Goal: Find specific page/section: Find specific page/section

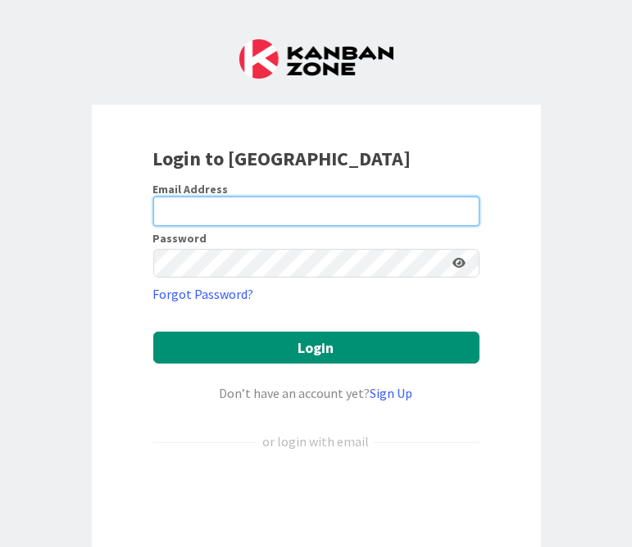
click at [267, 208] on input "email" at bounding box center [316, 211] width 326 height 29
type input "[PERSON_NAME][EMAIL_ADDRESS][DOMAIN_NAME]"
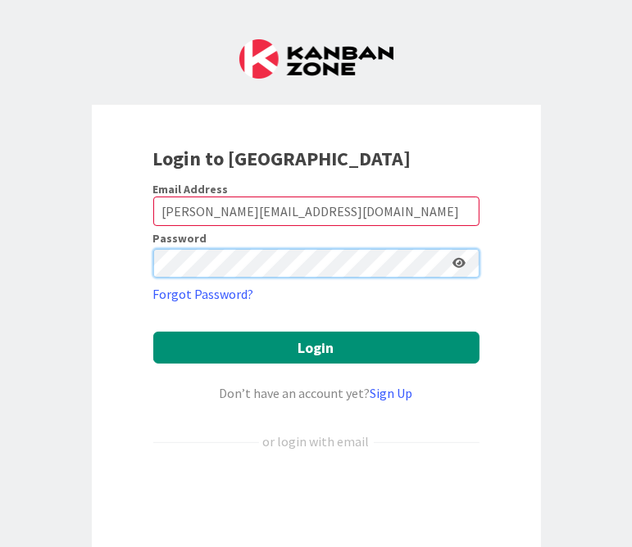
click at [153, 332] on button "Login" at bounding box center [316, 348] width 326 height 32
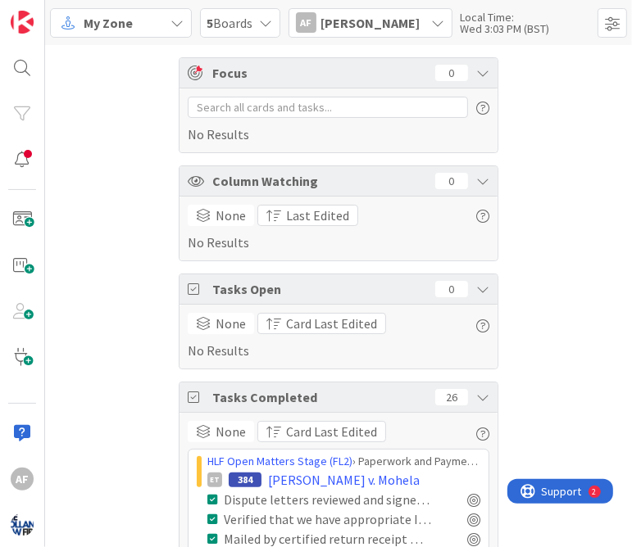
click at [184, 19] on icon at bounding box center [177, 22] width 13 height 13
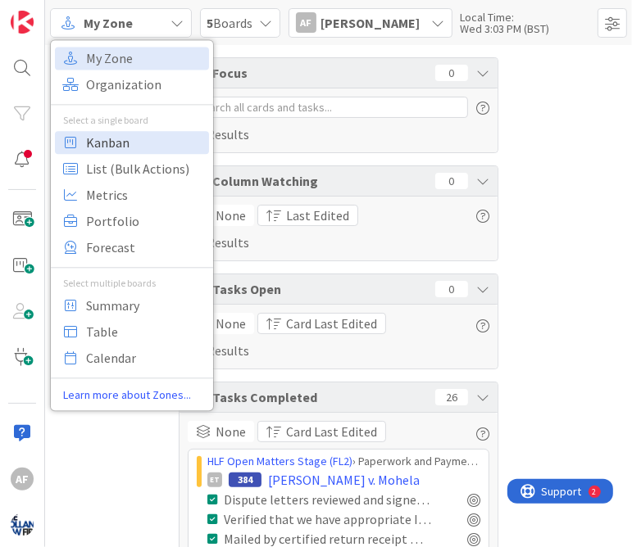
click at [122, 138] on span "Kanban" at bounding box center [145, 142] width 118 height 25
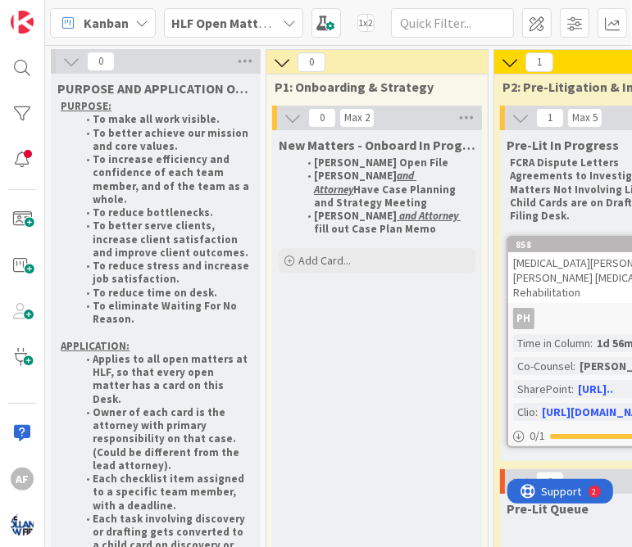
click at [292, 27] on icon at bounding box center [289, 22] width 13 height 13
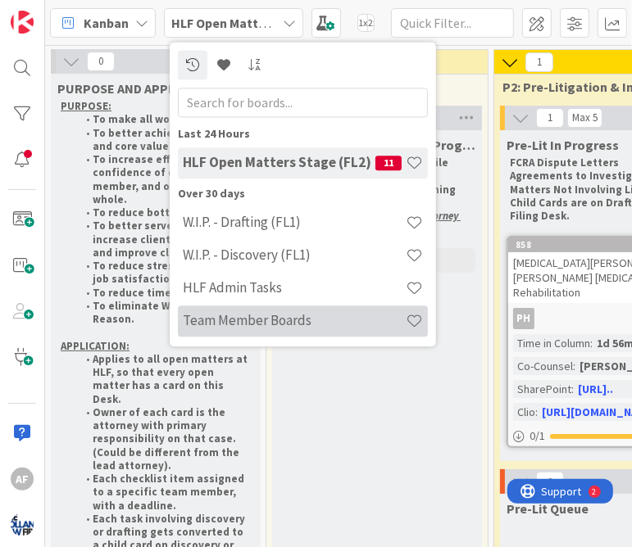
click at [279, 315] on h4 "Team Member Boards" at bounding box center [294, 321] width 223 height 16
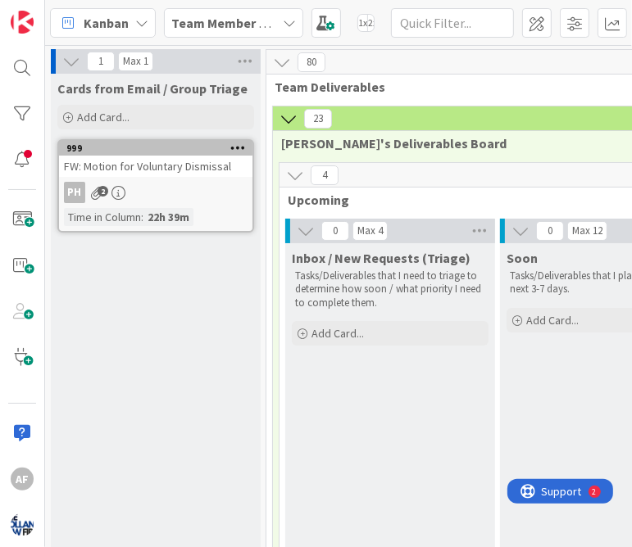
click at [296, 19] on div "Team Member Boards" at bounding box center [233, 22] width 139 height 29
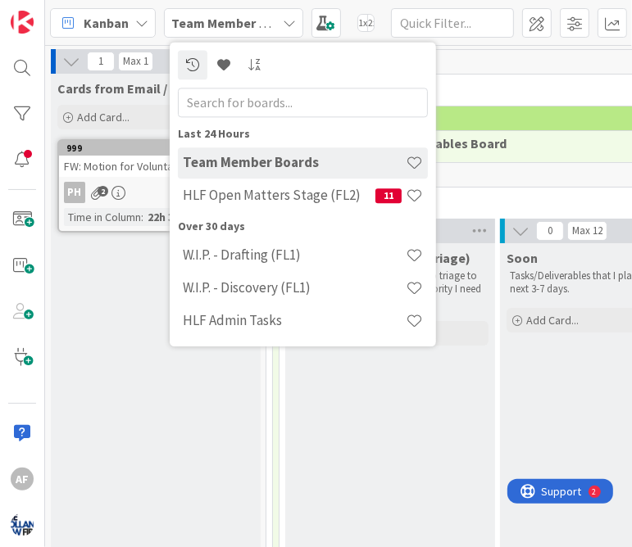
click at [309, 161] on h4 "Team Member Boards" at bounding box center [294, 163] width 223 height 16
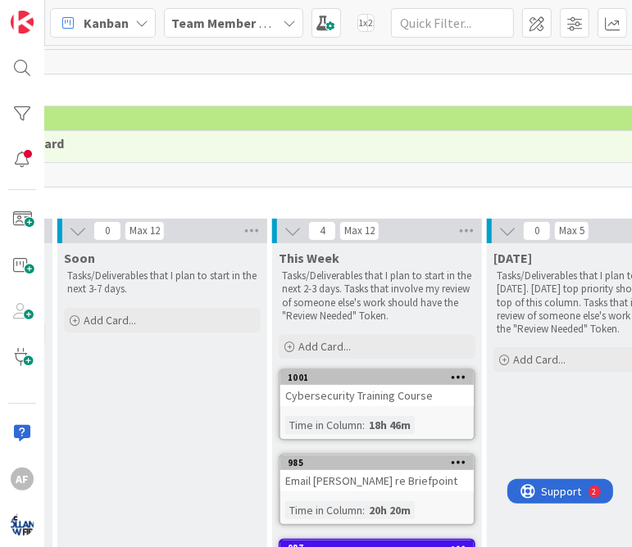
scroll to position [0, 442]
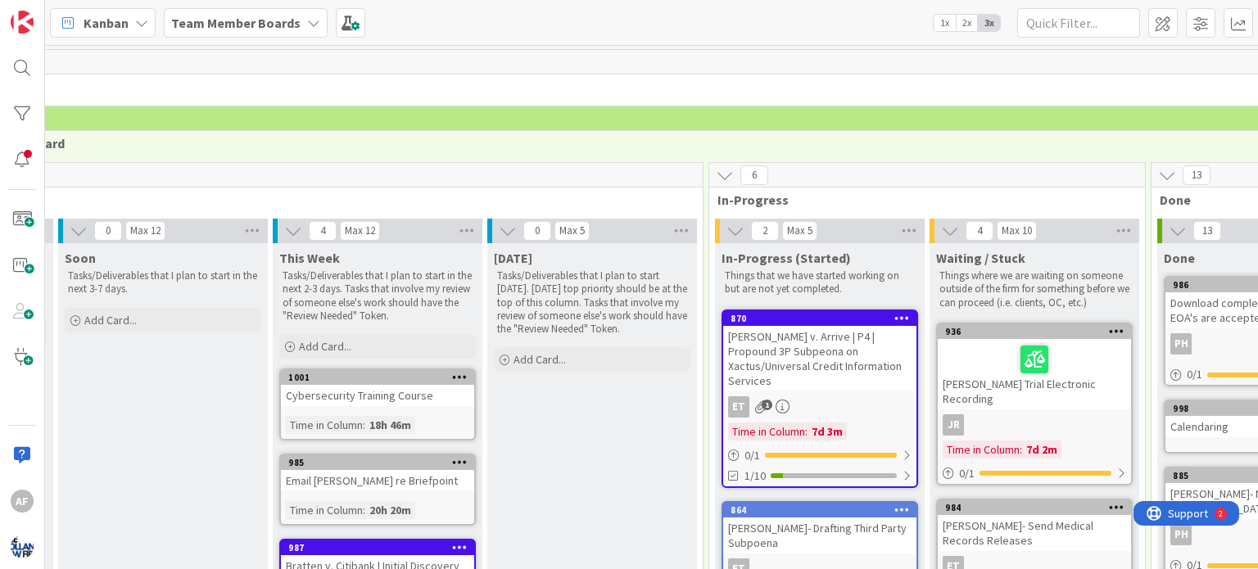
click at [309, 20] on icon at bounding box center [313, 22] width 13 height 13
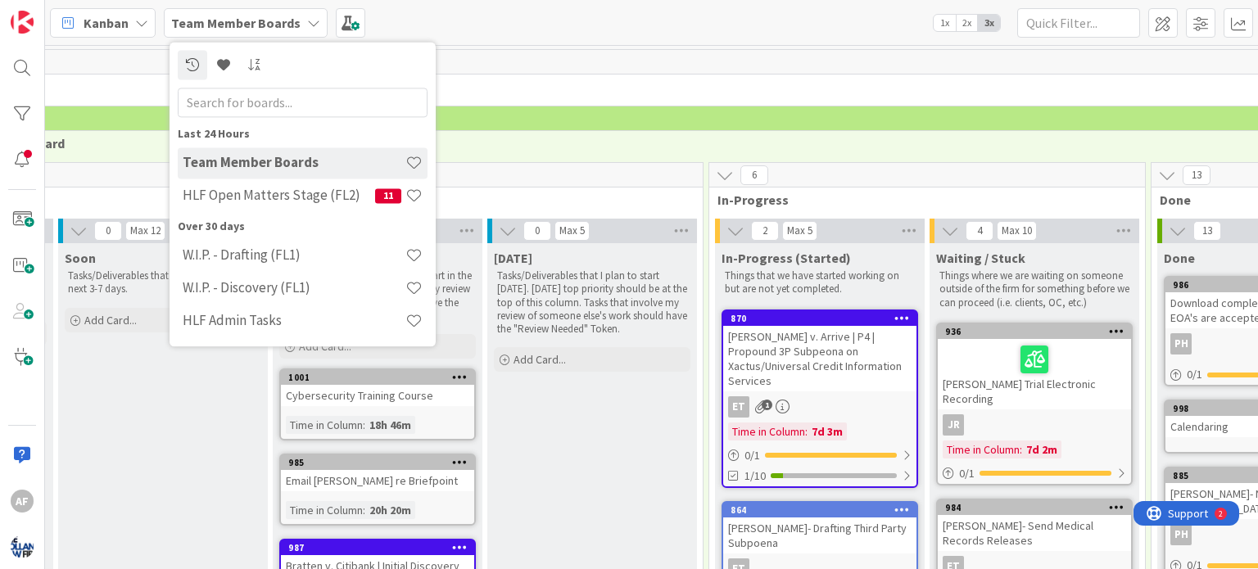
click at [618, 64] on div "80" at bounding box center [606, 62] width 1562 height 25
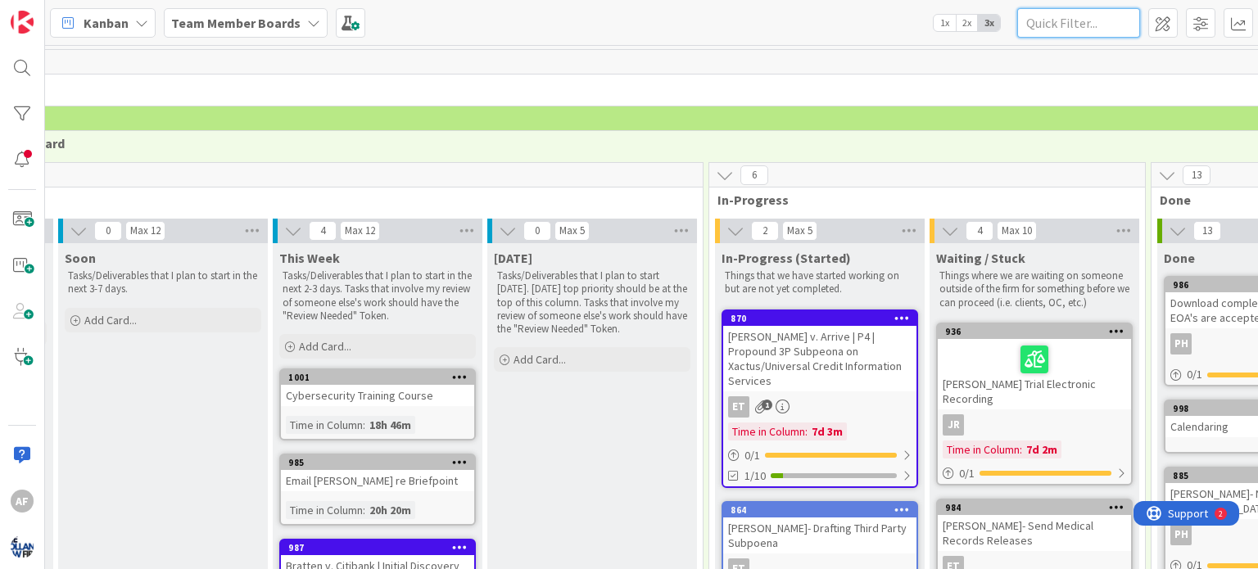
click at [631, 21] on input "text" at bounding box center [1079, 22] width 123 height 29
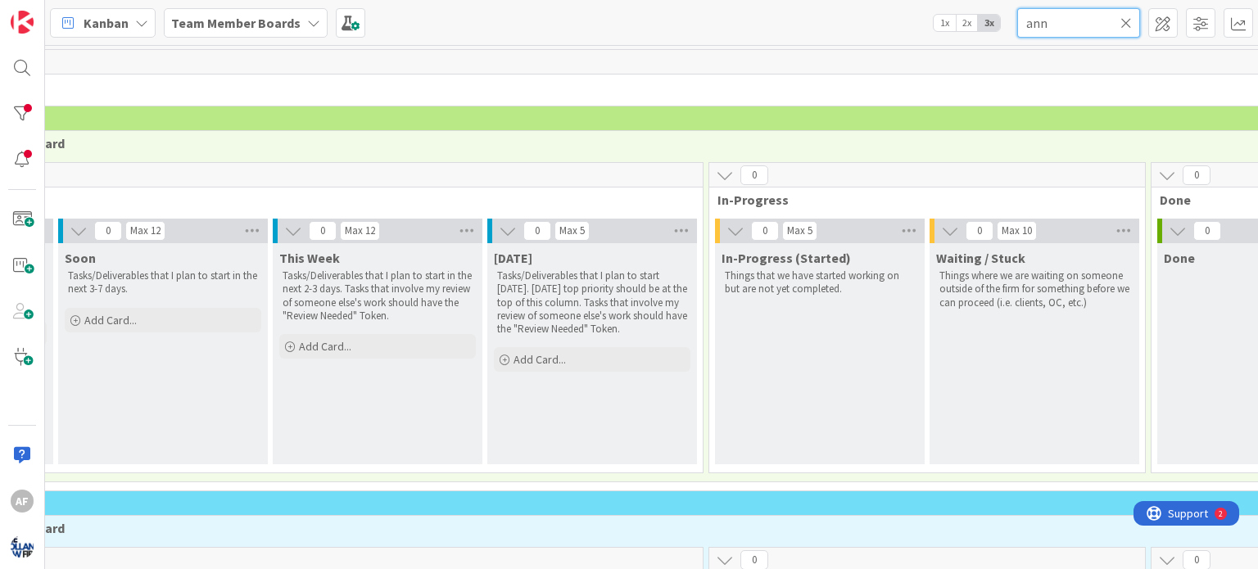
type input "ann"
click at [631, 22] on icon at bounding box center [1126, 23] width 11 height 15
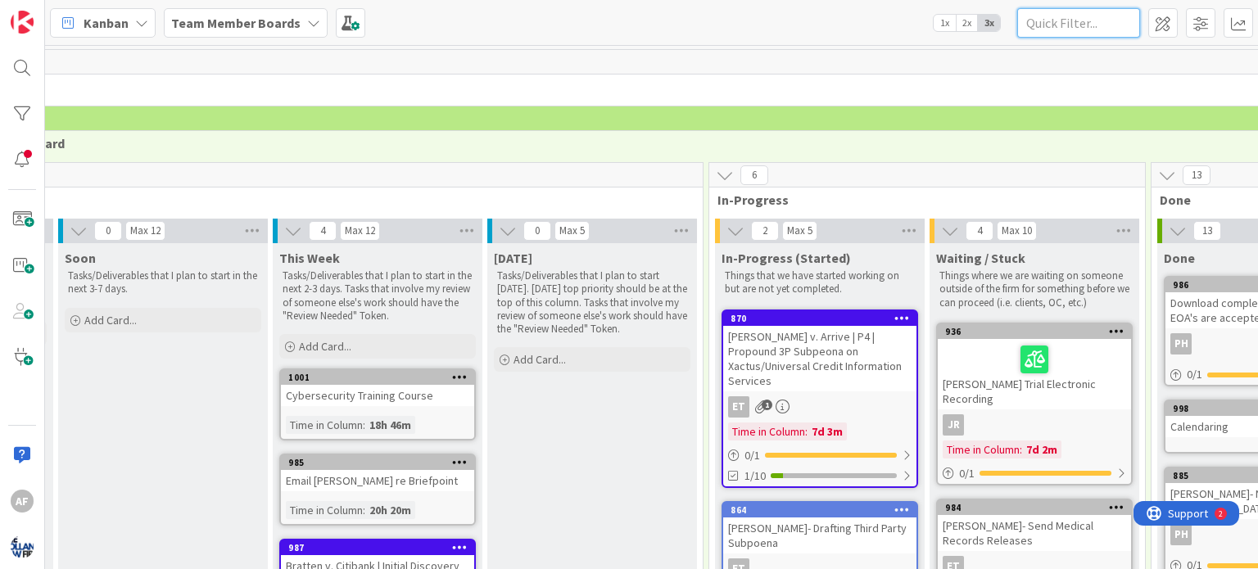
click at [631, 16] on input "text" at bounding box center [1079, 22] width 123 height 29
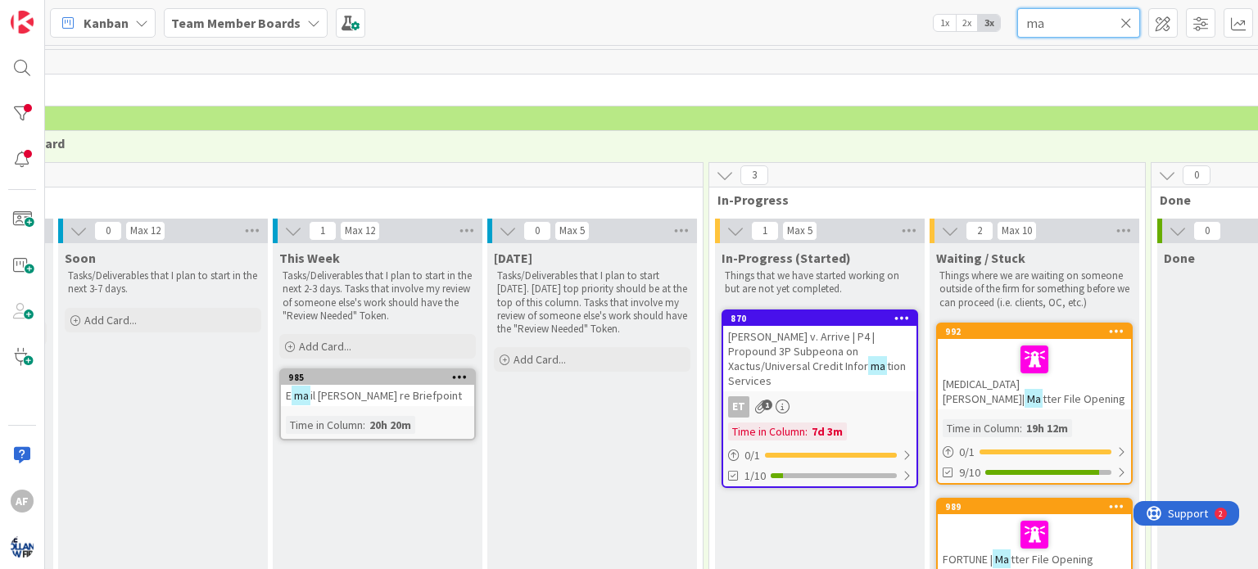
type input "m"
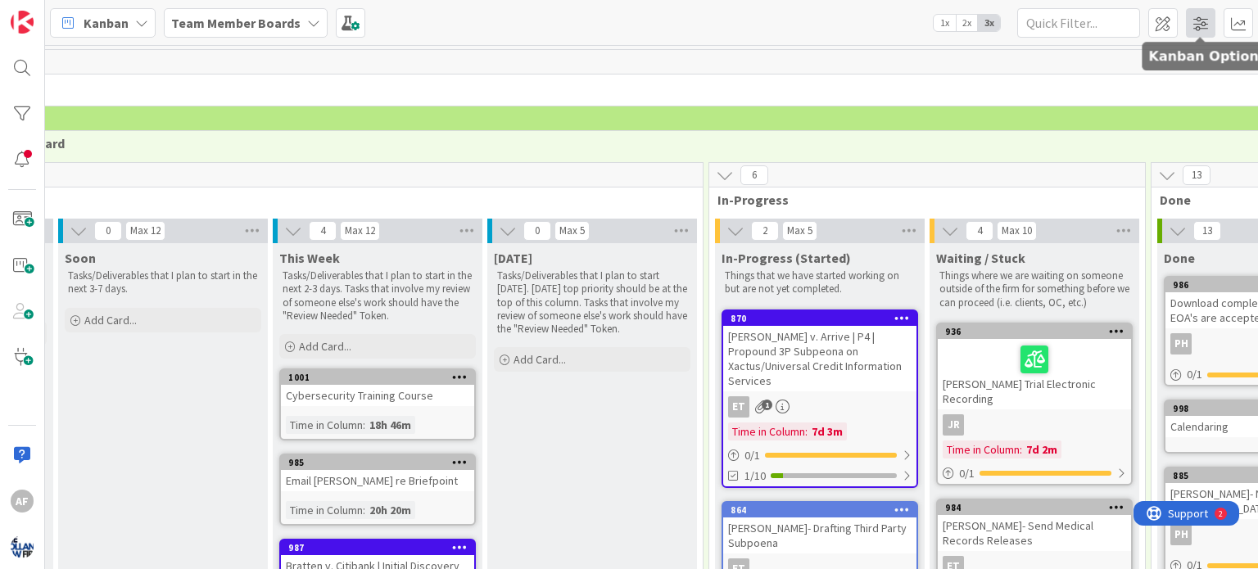
click at [631, 19] on span at bounding box center [1200, 22] width 29 height 29
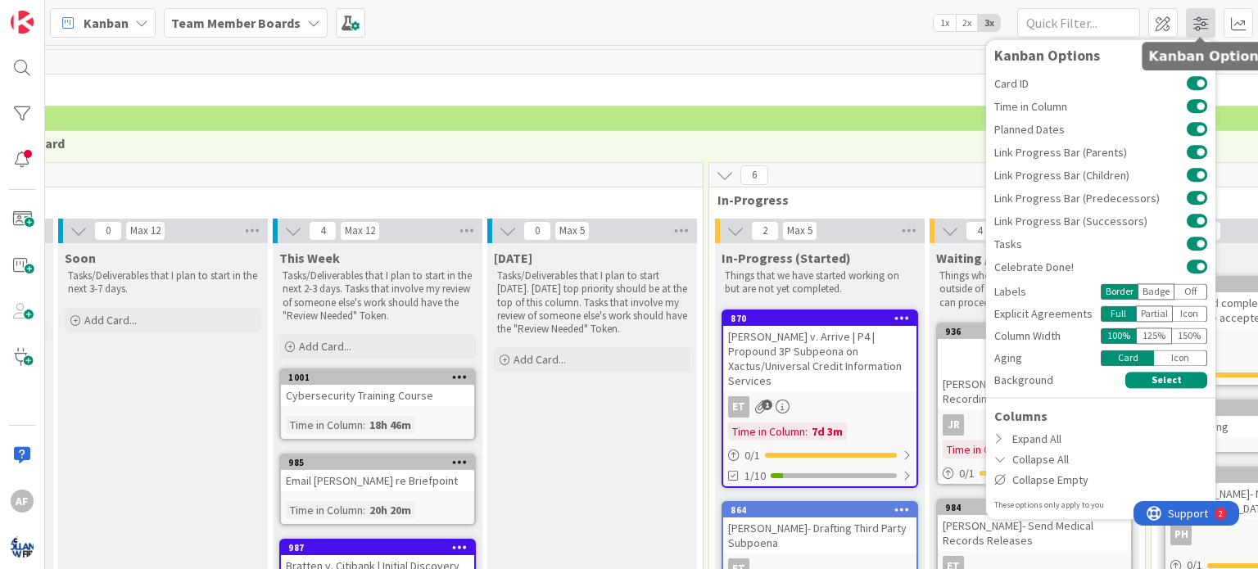
click at [631, 19] on span at bounding box center [1200, 22] width 29 height 29
